Goal: Task Accomplishment & Management: Manage account settings

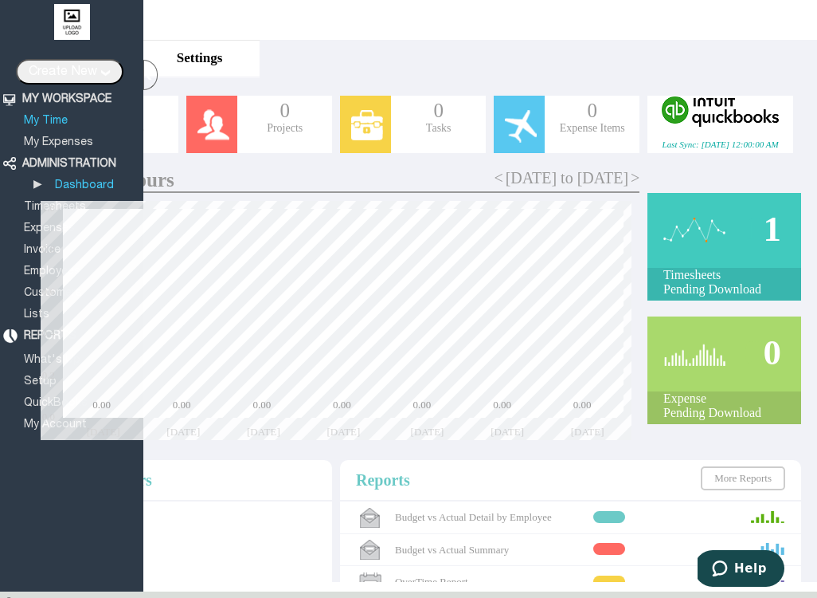
click at [57, 121] on link "My Time" at bounding box center [46, 121] width 49 height 10
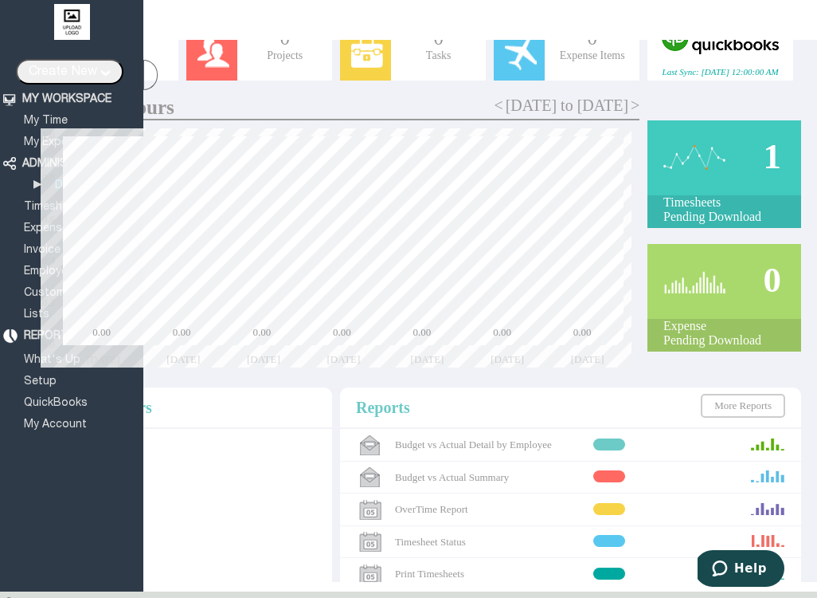
scroll to position [74, 0]
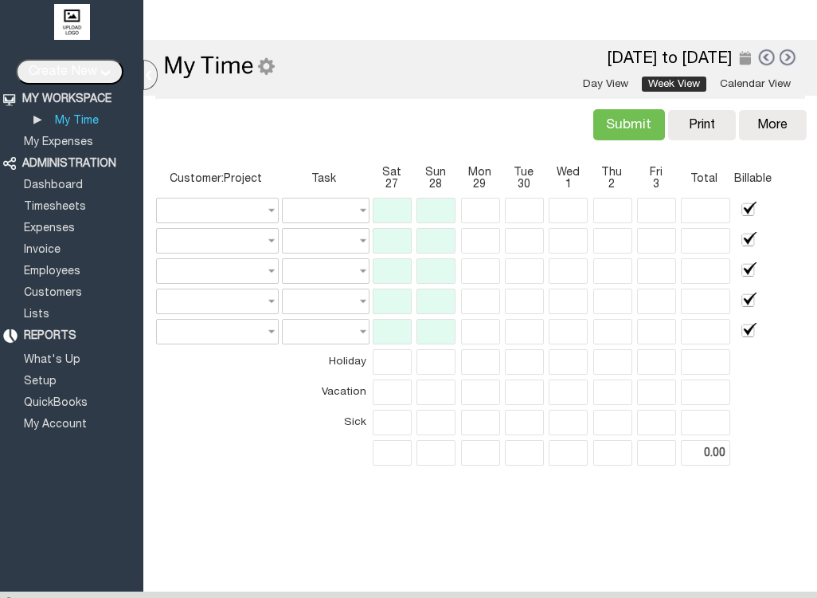
click at [515, 120] on div "Submit Verify Conflict Copy Print Delete More Copy Previous Delete Reports Impo…" at bounding box center [480, 124] width 661 height 56
click at [765, 59] on link at bounding box center [767, 57] width 18 height 18
click at [0, 0] on div at bounding box center [0, 0] width 0 height 0
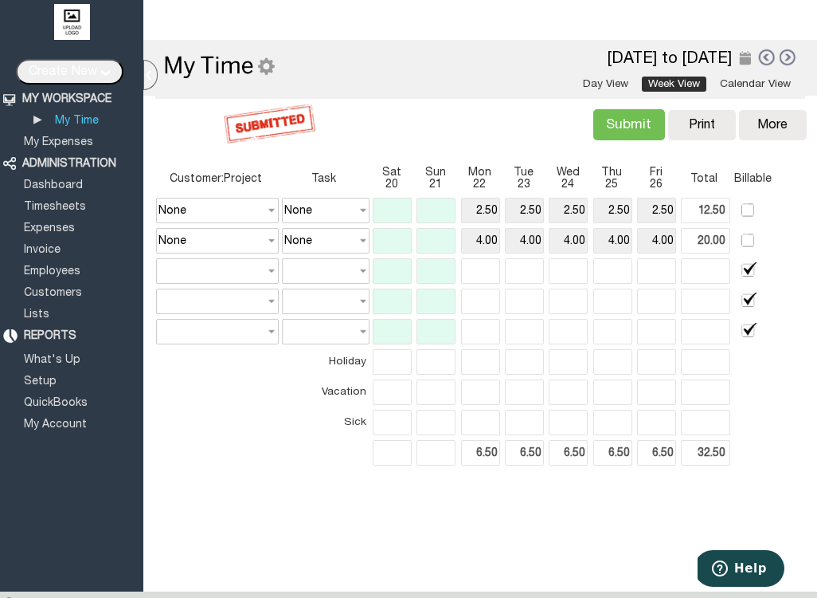
click at [641, 123] on input "Submit" at bounding box center [630, 124] width 72 height 31
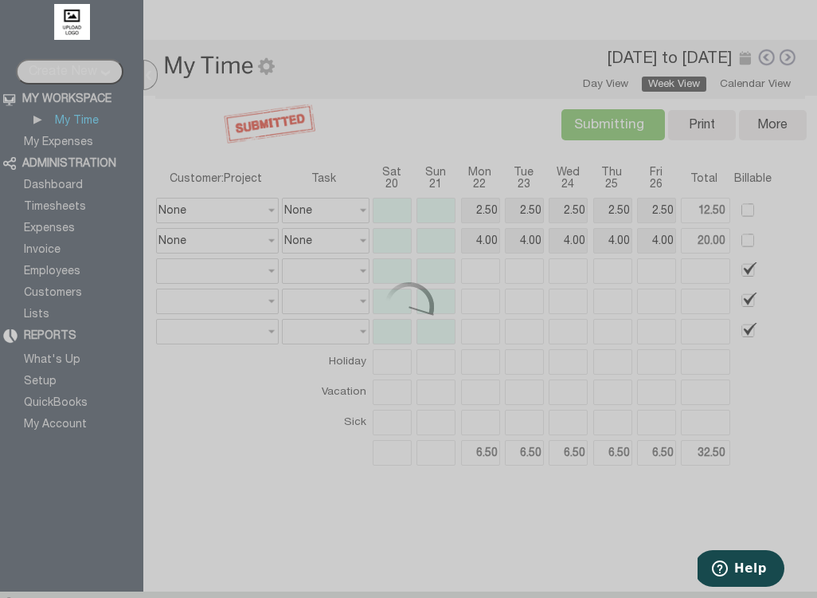
type input "Submit"
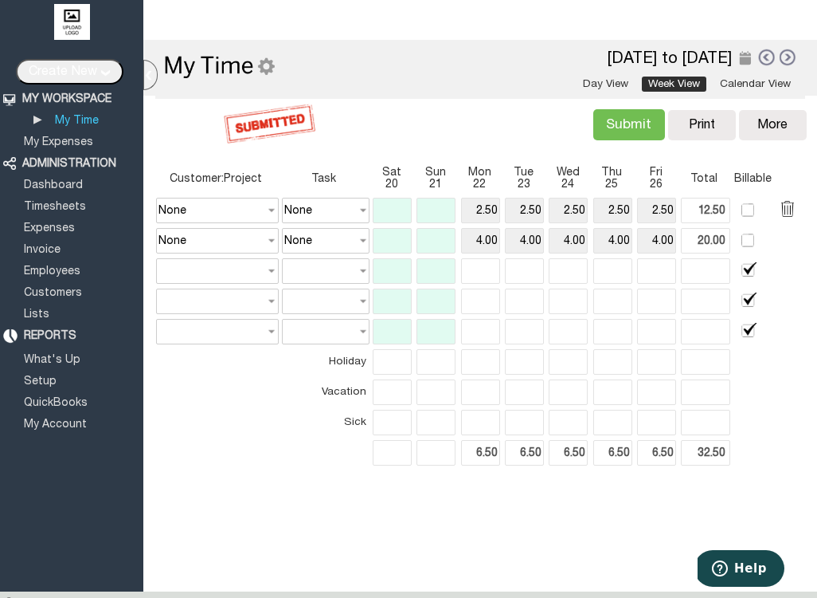
click at [747, 209] on label at bounding box center [750, 209] width 18 height 18
click at [796, 74] on div "▴ Customize My Timesheets Company Preferences 2025/09/26 20 Sep 2025 to 26 Sep …" at bounding box center [480, 69] width 650 height 59
click at [790, 63] on link at bounding box center [789, 58] width 18 height 18
click at [0, 0] on div at bounding box center [0, 0] width 0 height 0
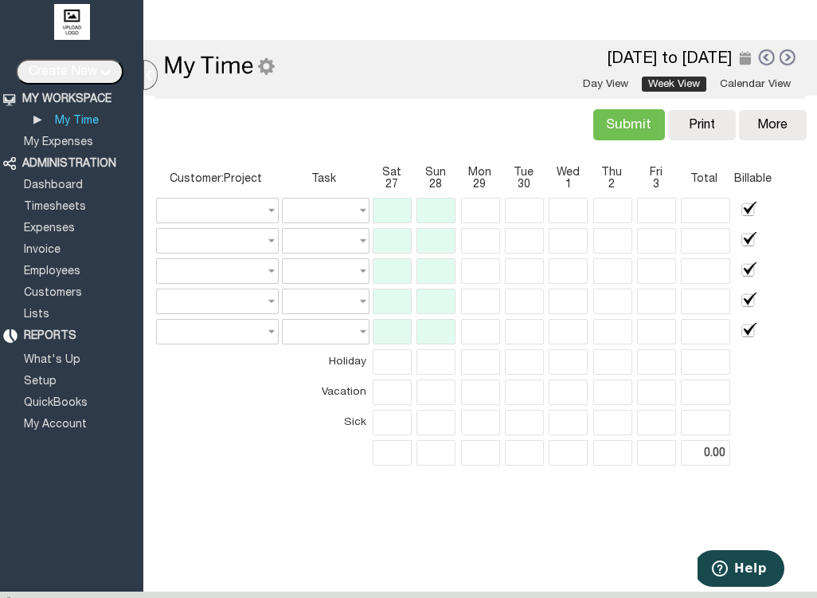
click at [763, 64] on link at bounding box center [767, 57] width 18 height 18
click at [0, 0] on div at bounding box center [0, 0] width 0 height 0
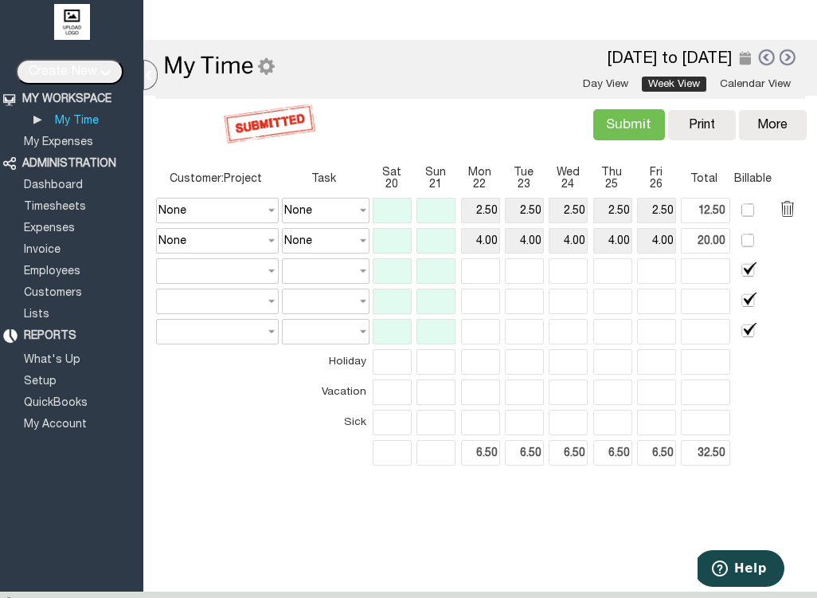
click at [754, 203] on label at bounding box center [750, 209] width 18 height 18
click at [753, 203] on label at bounding box center [750, 209] width 18 height 18
click at [753, 210] on label at bounding box center [750, 209] width 18 height 18
click at [488, 232] on input "4.00" at bounding box center [480, 240] width 39 height 25
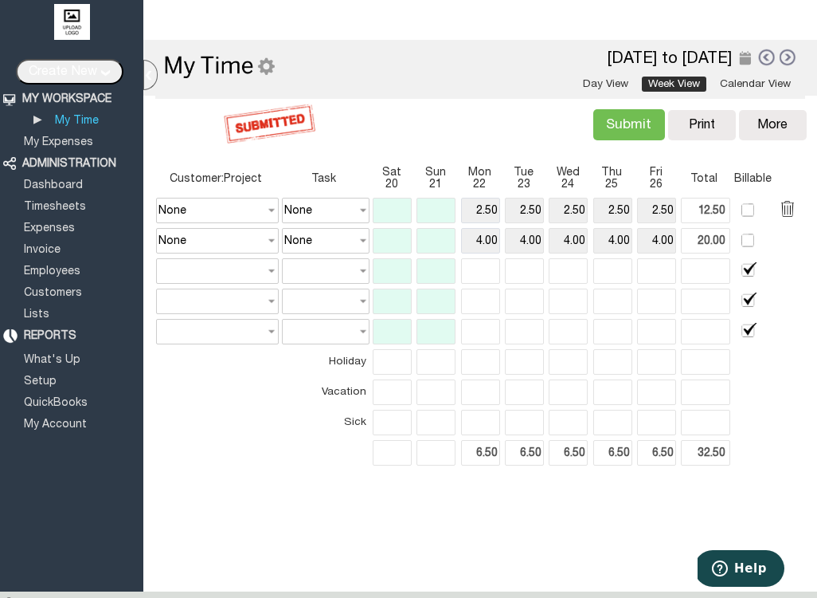
drag, startPoint x: 486, startPoint y: 245, endPoint x: 497, endPoint y: 214, distance: 32.3
click at [497, 214] on tbody "None None 2.50 2.50 2.50 2.50 2.50 12.50 None None 4.00 4.00 4.00 4.00 4.00 20.…" at bounding box center [480, 271] width 648 height 147
click at [487, 208] on input "2.50" at bounding box center [480, 210] width 39 height 25
click at [566, 261] on input "text" at bounding box center [568, 270] width 39 height 25
click at [492, 268] on input "text" at bounding box center [480, 270] width 39 height 25
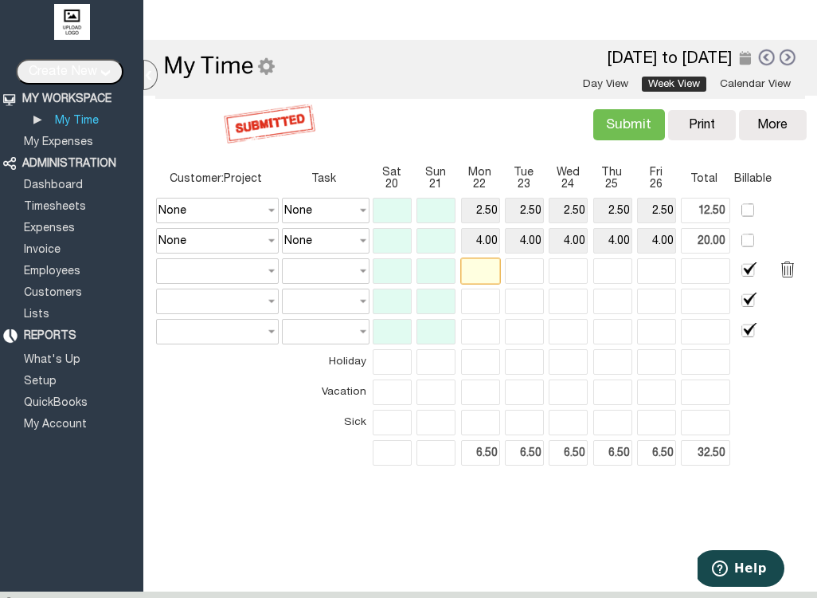
click at [486, 268] on input "text" at bounding box center [480, 270] width 39 height 25
click at [529, 241] on input "4.00" at bounding box center [524, 240] width 39 height 25
click at [749, 243] on label at bounding box center [750, 239] width 18 height 18
click at [744, 194] on table "Customer:Project Task Sat 20 Sun 21 Mon 22 Tue 23 Wed 24 Thu 25 Fri 26 Total Bi…" at bounding box center [480, 314] width 661 height 311
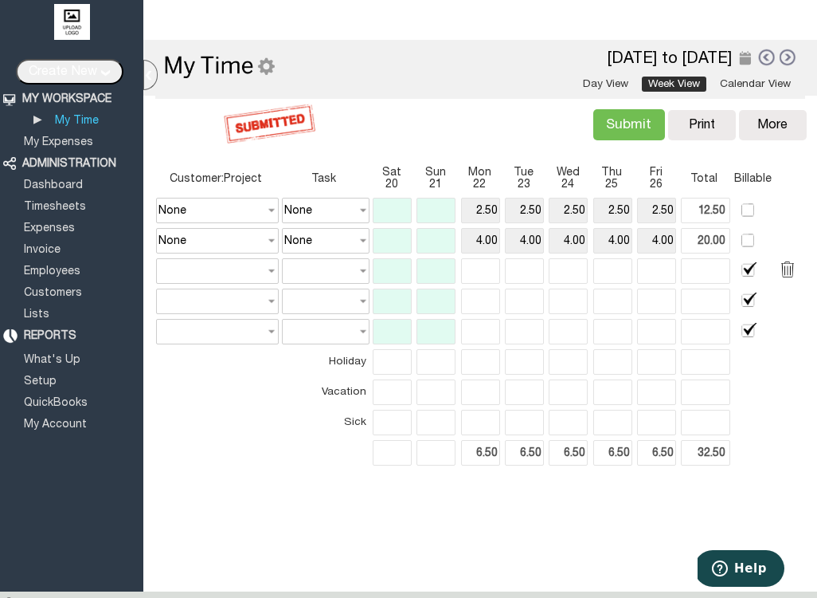
click at [743, 270] on label at bounding box center [750, 270] width 18 height 18
click at [749, 271] on label at bounding box center [750, 270] width 18 height 18
click at [357, 274] on input "text" at bounding box center [326, 270] width 88 height 25
type input "None"
click at [373, 271] on input "text" at bounding box center [392, 270] width 39 height 25
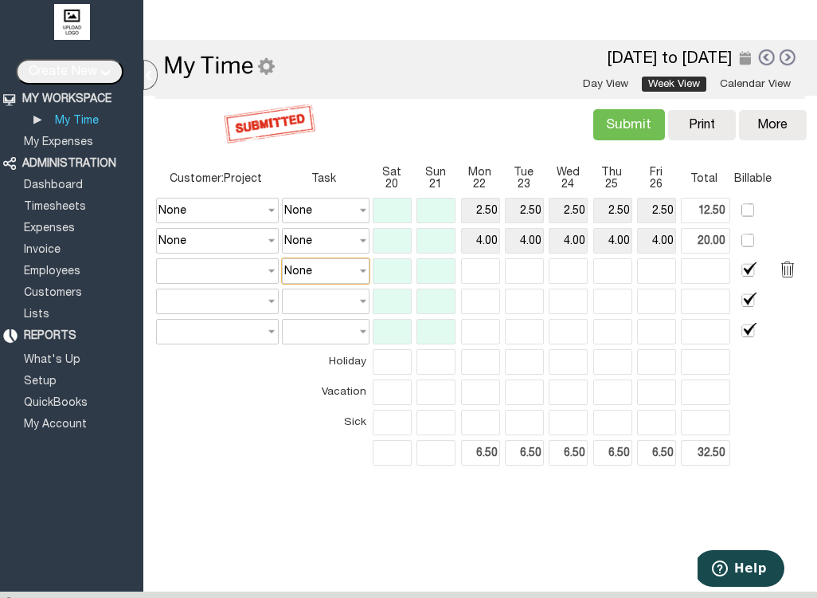
click at [361, 277] on input "None" at bounding box center [326, 270] width 88 height 25
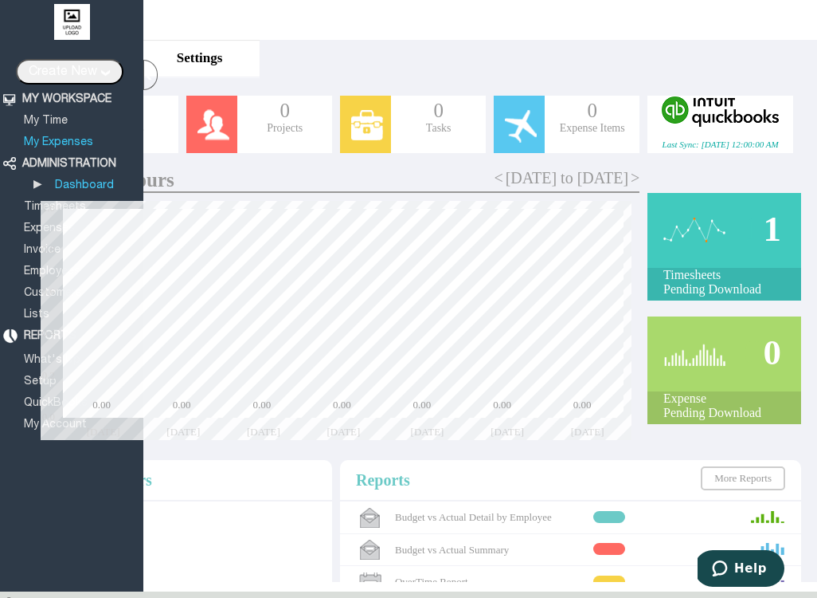
click at [51, 137] on link "My Expenses" at bounding box center [59, 142] width 74 height 10
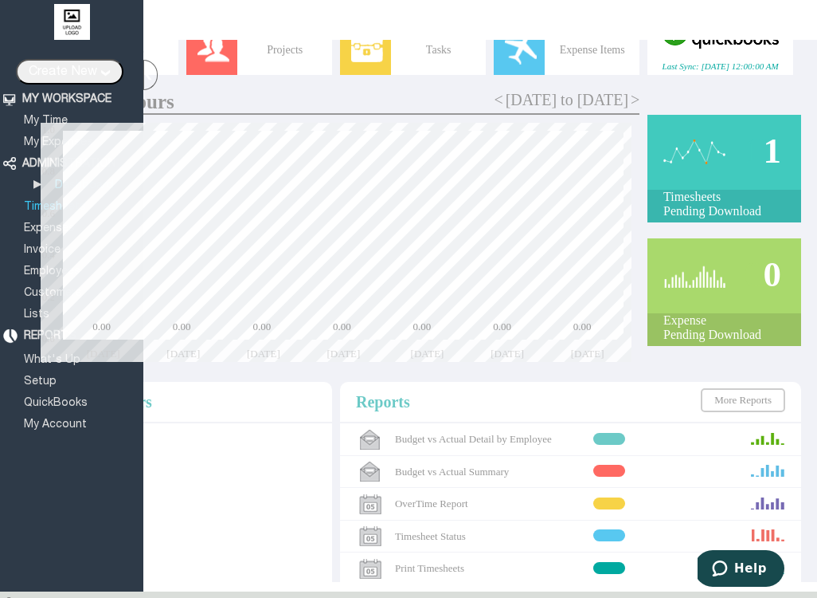
scroll to position [95, 0]
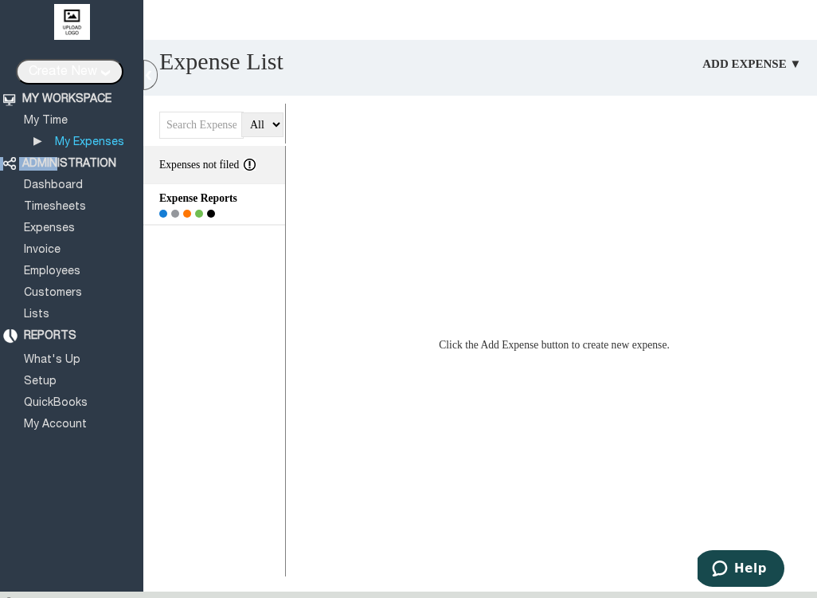
drag, startPoint x: 58, startPoint y: 155, endPoint x: 96, endPoint y: 150, distance: 38.5
click at [96, 150] on li "ADMINISTRATION" at bounding box center [58, 160] width 116 height 22
click at [91, 161] on div "ADMINISTRATION" at bounding box center [69, 164] width 94 height 14
click at [53, 183] on link "Dashboard" at bounding box center [54, 185] width 64 height 10
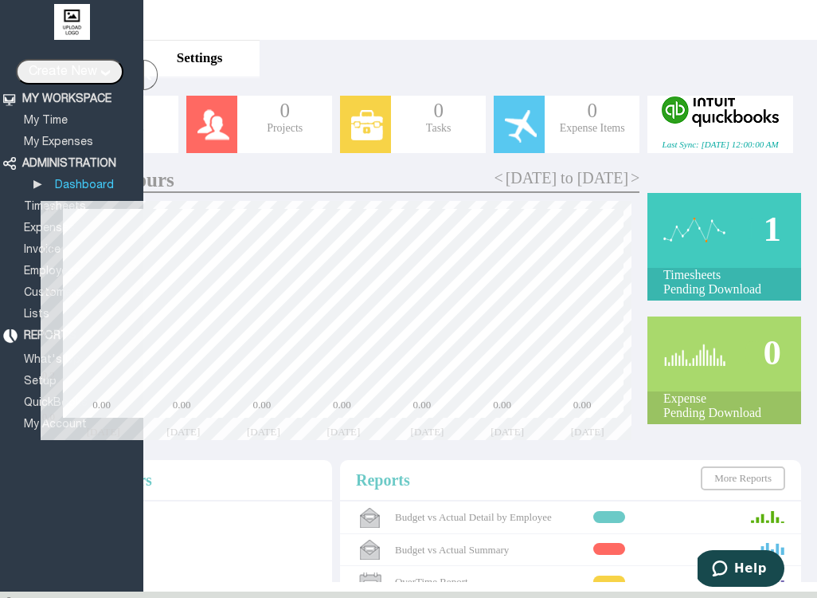
click at [420, 177] on div "< 27 Sep 2025 to 3 Oct 2025 > < 1 Jan 2025 to 31 Dec 2025 > SubmittedHours" at bounding box center [336, 181] width 607 height 24
click at [494, 178] on span "<" at bounding box center [498, 178] width 9 height 18
click at [637, 185] on span ">" at bounding box center [635, 178] width 9 height 18
click at [32, 223] on link "Expenses" at bounding box center [50, 228] width 56 height 10
click at [57, 116] on link "My Time" at bounding box center [46, 121] width 49 height 10
